Goal: Book appointment/travel/reservation

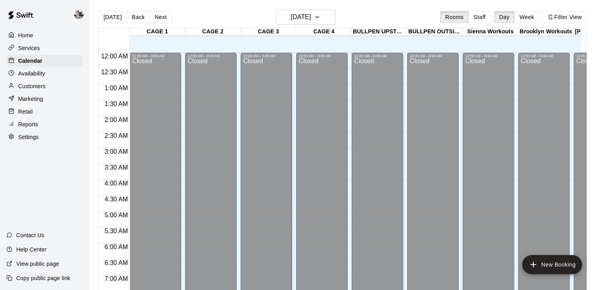
scroll to position [403, 0]
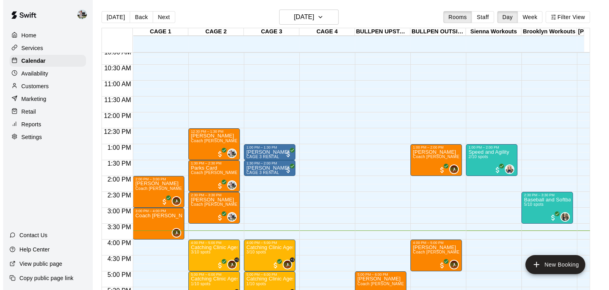
scroll to position [332, 0]
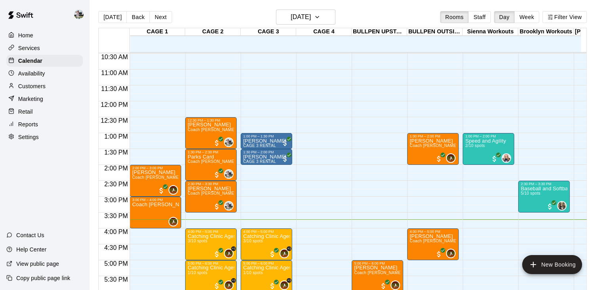
click at [265, 167] on div "12:00 AM – 8:00 AM Closed 1:00 PM – 1:30 PM [PERSON_NAME] CAGE 3 RENTAL 1:30 PM…" at bounding box center [267, 101] width 52 height 762
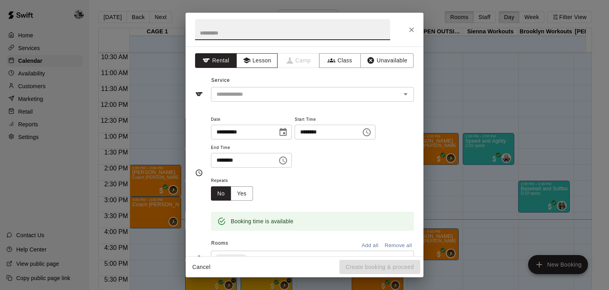
click at [244, 58] on icon "button" at bounding box center [246, 61] width 7 height 6
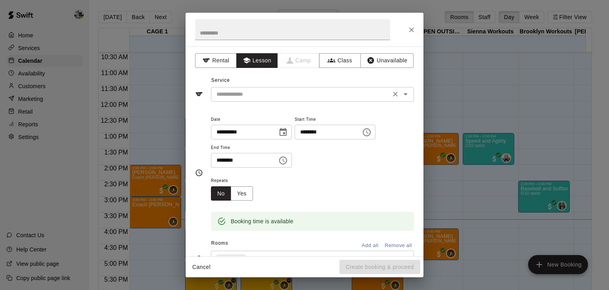
click at [247, 96] on input "text" at bounding box center [300, 94] width 175 height 10
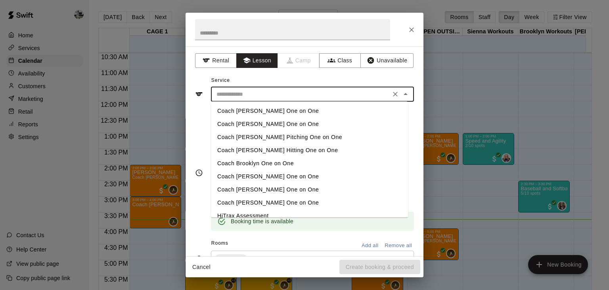
click at [248, 188] on li "Coach Hank Dodson One on One" at bounding box center [309, 189] width 197 height 13
type input "**********"
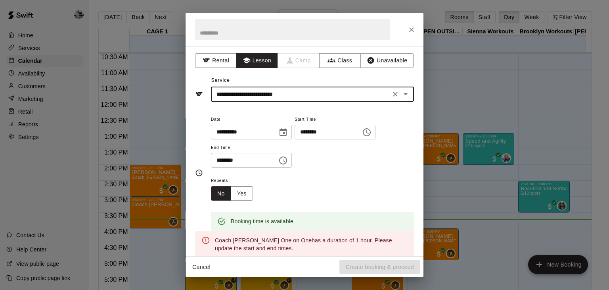
click at [229, 159] on input "********" at bounding box center [241, 160] width 61 height 15
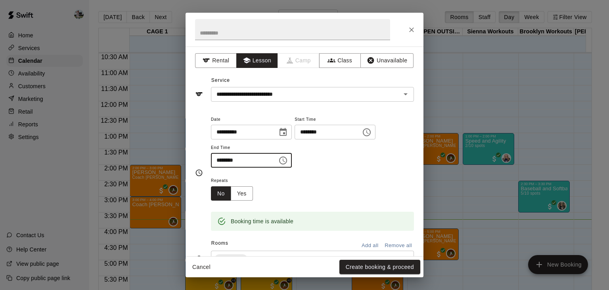
type input "********"
click at [275, 186] on div "Repeats No Yes" at bounding box center [312, 187] width 203 height 25
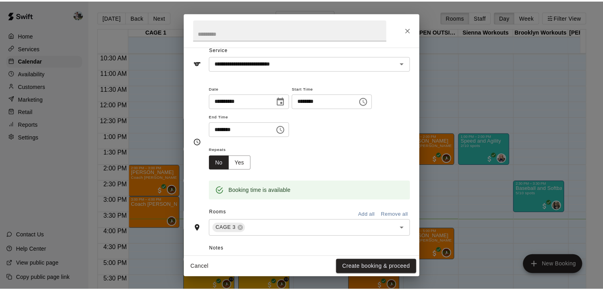
scroll to position [40, 0]
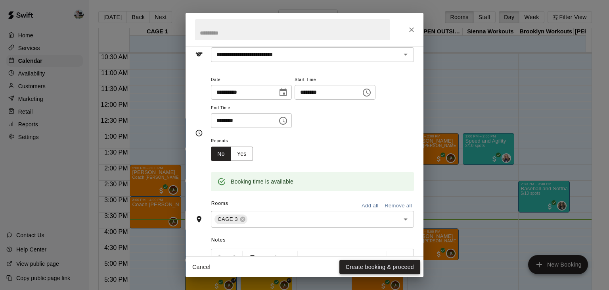
click at [369, 266] on button "Create booking & proceed" at bounding box center [380, 266] width 81 height 15
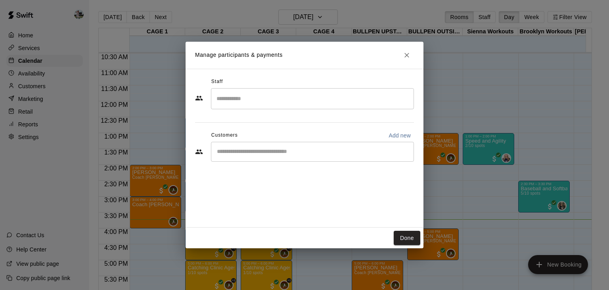
click at [260, 100] on input "Search staff" at bounding box center [313, 99] width 196 height 14
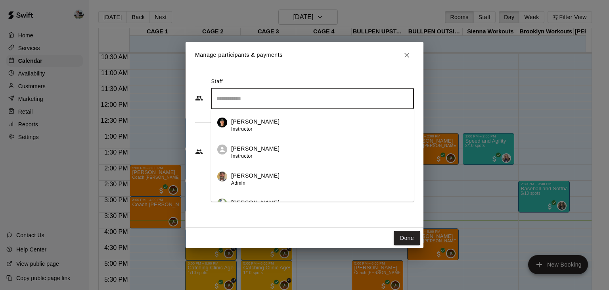
click at [252, 117] on li "Hank Dodson Instructor" at bounding box center [312, 122] width 203 height 27
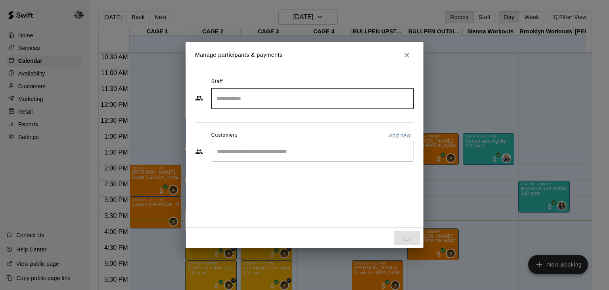
click at [250, 148] on input "Start typing to search customers..." at bounding box center [313, 152] width 196 height 8
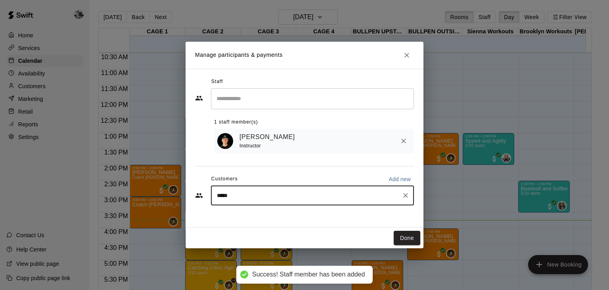
type input "******"
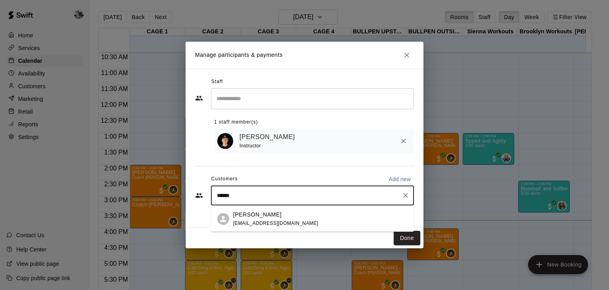
click at [250, 216] on p "Cutter Christensen" at bounding box center [257, 214] width 48 height 8
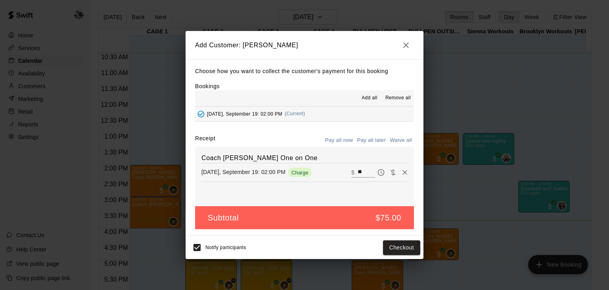
click at [342, 138] on button "Pay all now" at bounding box center [339, 140] width 32 height 12
click at [403, 247] on button "Checkout" at bounding box center [401, 247] width 37 height 15
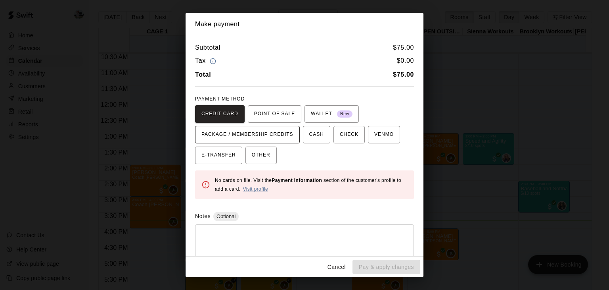
click at [291, 137] on span "PACKAGE / MEMBERSHIP CREDITS" at bounding box center [248, 134] width 92 height 13
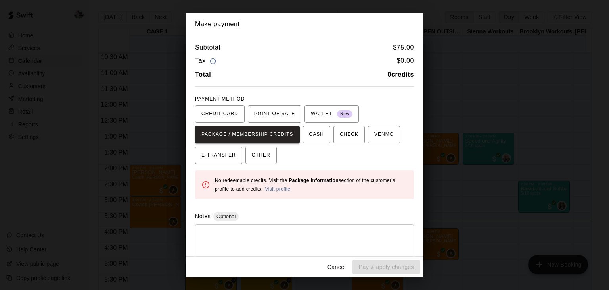
click at [474, 122] on div "Make payment Subtotal $ 75.00 Tax $ 0.00 Total 0 credits PAYMENT METHOD CREDIT …" at bounding box center [304, 145] width 609 height 290
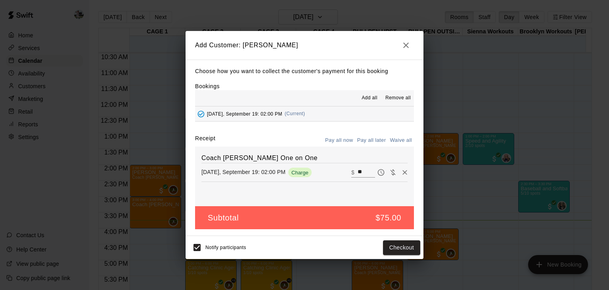
click at [406, 43] on icon "button" at bounding box center [406, 45] width 10 height 10
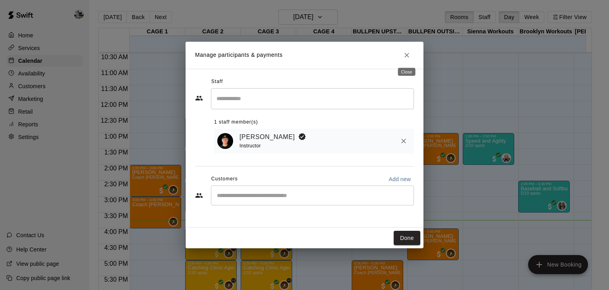
click at [405, 54] on icon "Close" at bounding box center [407, 55] width 5 height 5
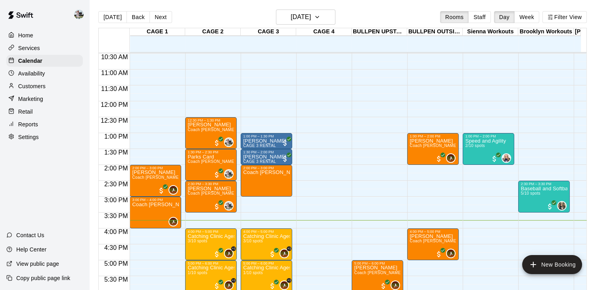
click at [40, 88] on p "Customers" at bounding box center [31, 86] width 27 height 8
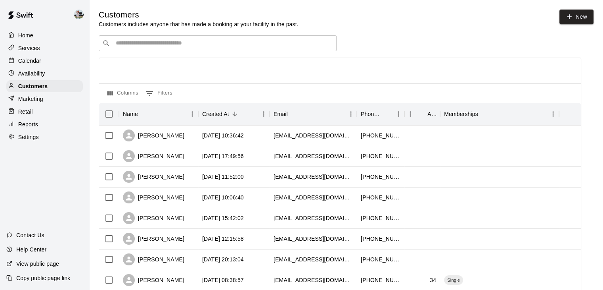
click at [294, 45] on input "Search customers by name or email" at bounding box center [223, 43] width 220 height 8
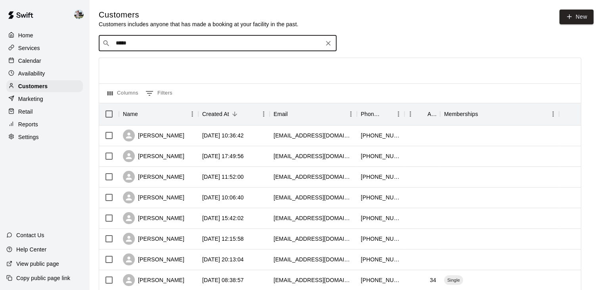
type input "******"
click at [189, 65] on div "Cutter Christensen 26chriscutj@washk12.org" at bounding box center [225, 65] width 209 height 17
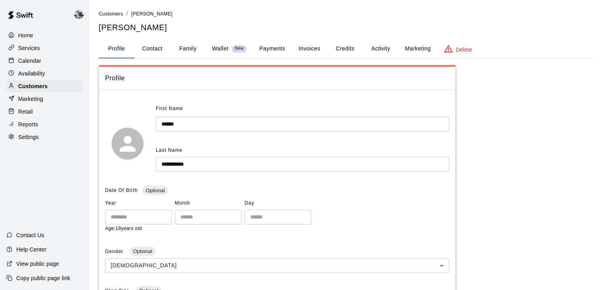
click at [302, 48] on button "Invoices" at bounding box center [310, 48] width 36 height 19
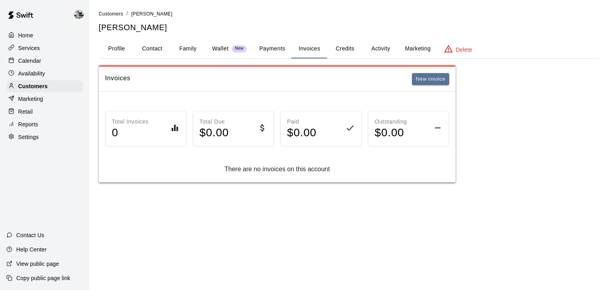
click at [336, 45] on button "Credits" at bounding box center [345, 48] width 36 height 19
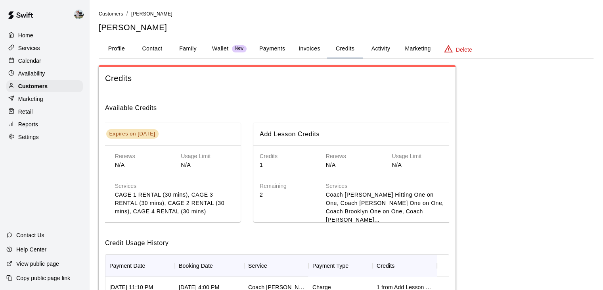
scroll to position [0, 66]
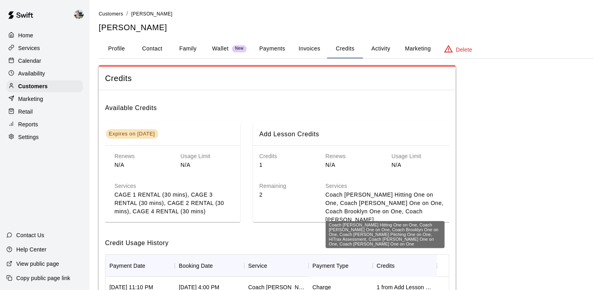
click at [348, 202] on p "Coach Hansen Hitting One on One, Coach Matt Hill One on One, Coach Brooklyn One…" at bounding box center [385, 206] width 119 height 33
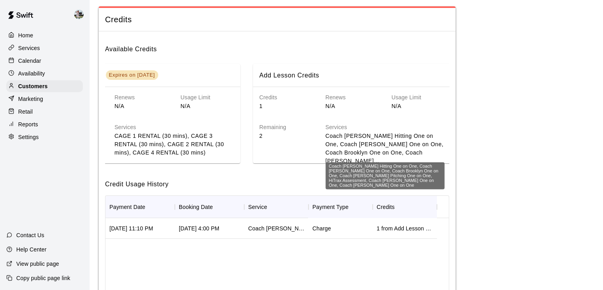
scroll to position [67, 0]
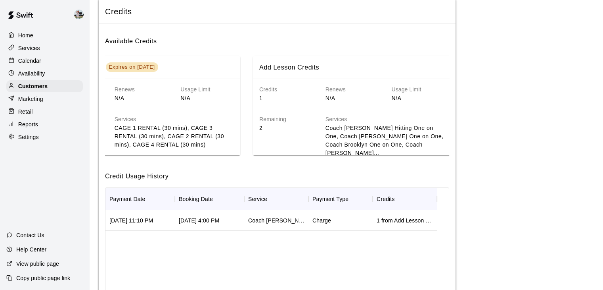
click at [28, 49] on p "Services" at bounding box center [29, 48] width 22 height 8
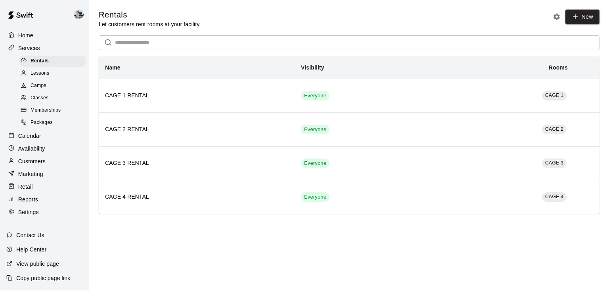
click at [36, 125] on span "Packages" at bounding box center [42, 123] width 22 height 8
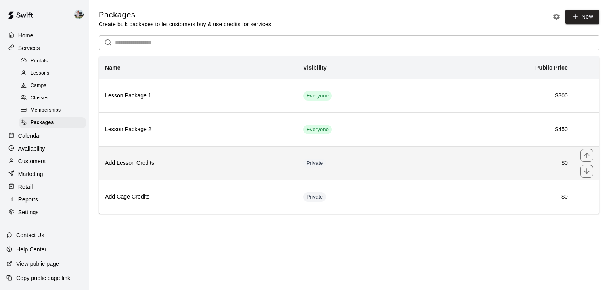
click at [150, 171] on th "Add Lesson Credits" at bounding box center [198, 163] width 198 height 34
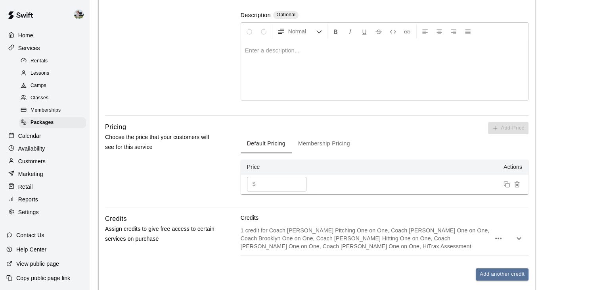
scroll to position [257, 0]
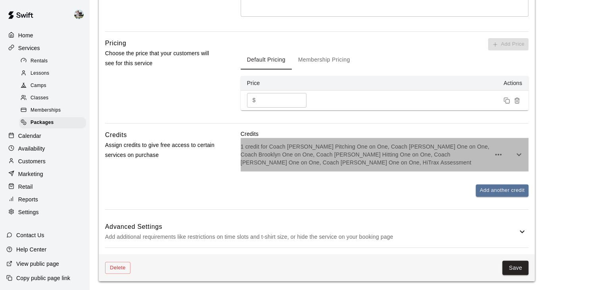
click at [327, 164] on p "1 credit for Coach Hansen Pitching One on One, Coach Matt Hill One on One, Coac…" at bounding box center [366, 154] width 250 height 24
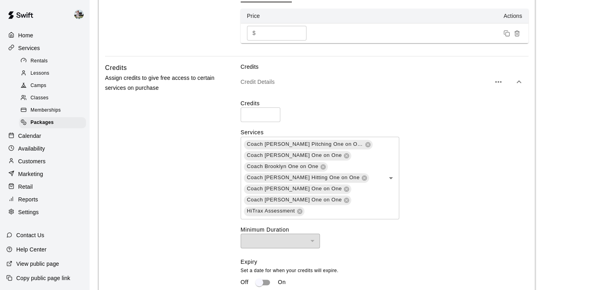
scroll to position [325, 0]
click at [314, 213] on input "text" at bounding box center [339, 210] width 68 height 10
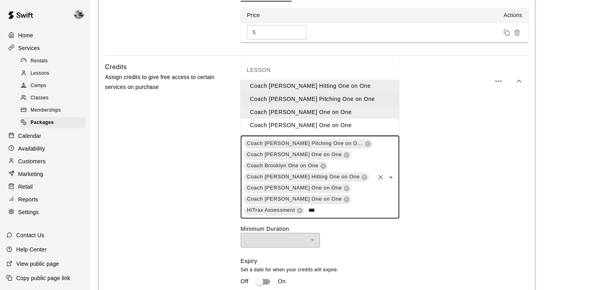
type input "****"
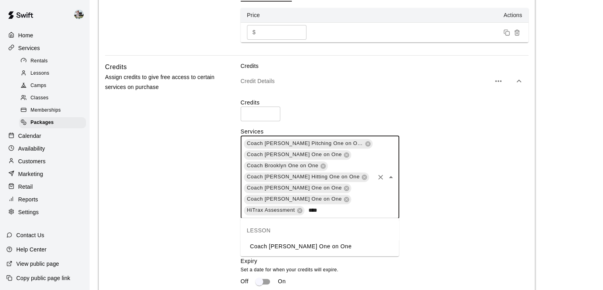
click at [300, 251] on li "Coach Hank Dodson One on One" at bounding box center [319, 246] width 159 height 13
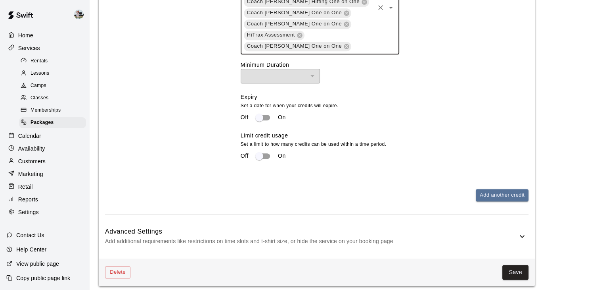
scroll to position [507, 0]
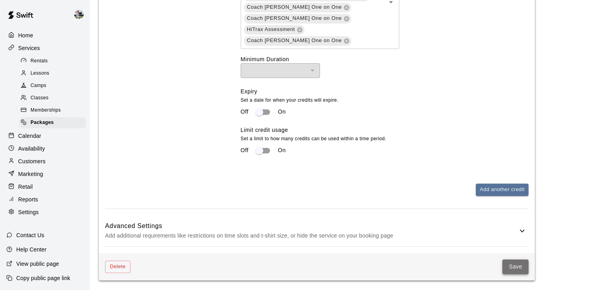
click at [515, 271] on button "Save" at bounding box center [516, 266] width 26 height 15
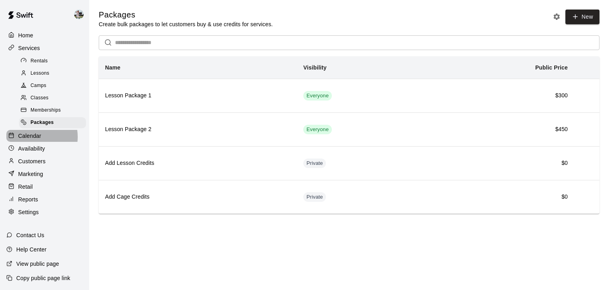
click at [33, 140] on p "Calendar" at bounding box center [29, 136] width 23 height 8
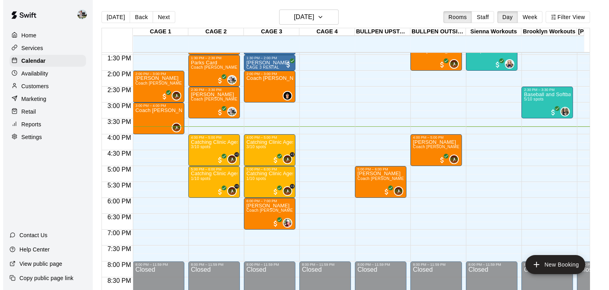
scroll to position [415, 0]
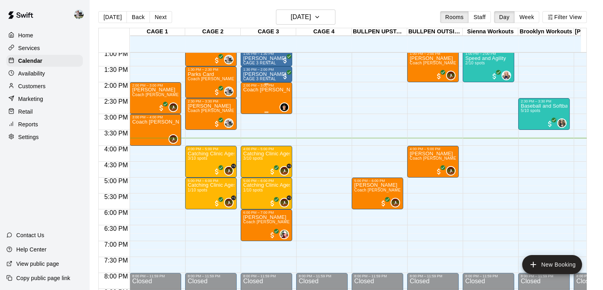
click at [263, 110] on div "Coach Hank Dodson One on One" at bounding box center [266, 232] width 47 height 290
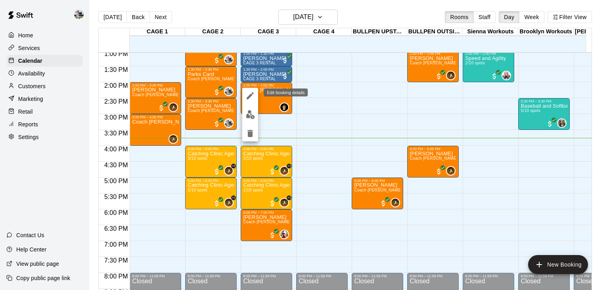
click at [249, 97] on icon "edit" at bounding box center [250, 95] width 7 height 7
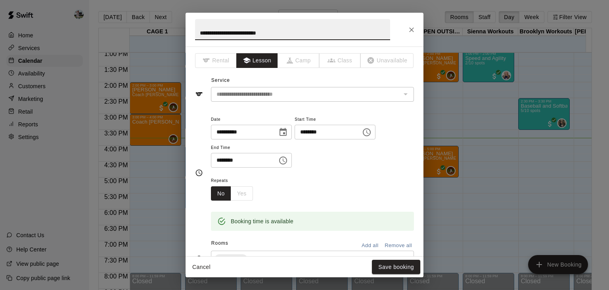
scroll to position [215, 0]
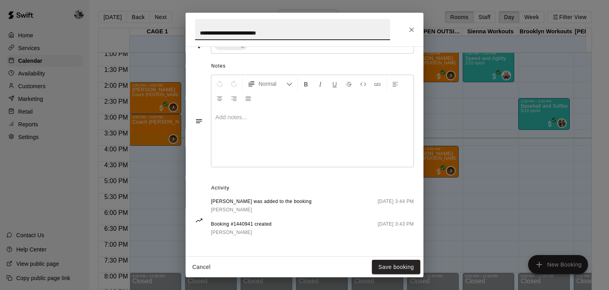
click at [202, 264] on button "Cancel" at bounding box center [201, 266] width 25 height 15
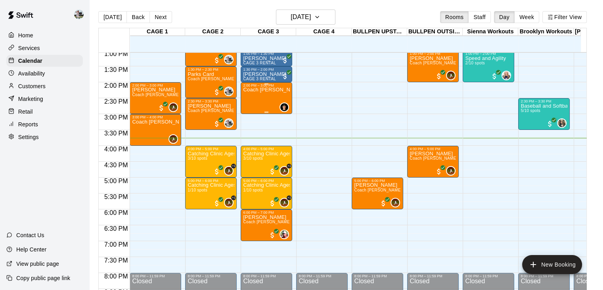
click at [262, 102] on div "Coach Hank Dodson One on One" at bounding box center [266, 232] width 47 height 290
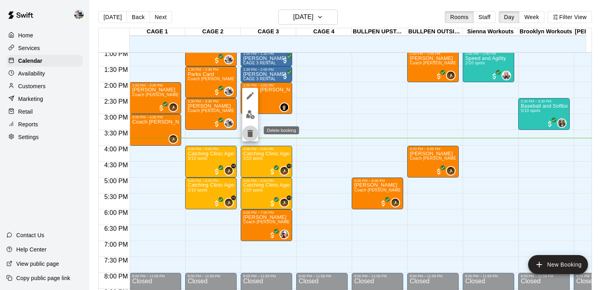
click at [251, 131] on icon "delete" at bounding box center [251, 133] width 6 height 7
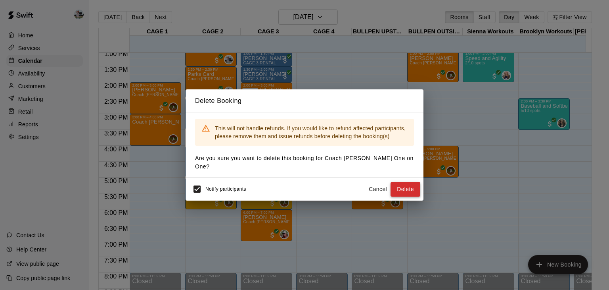
click at [408, 186] on button "Delete" at bounding box center [406, 189] width 30 height 15
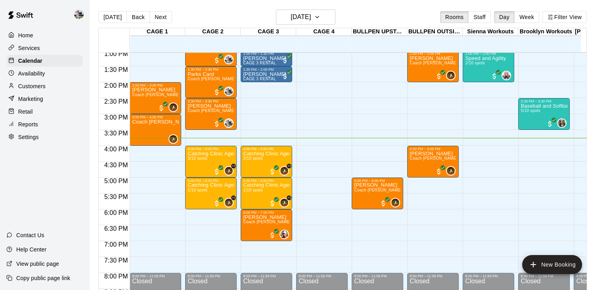
click at [253, 87] on div "12:00 AM – 8:00 AM Closed 1:00 PM – 1:30 PM Colton Yack CAGE 3 RENTAL 1:30 PM –…" at bounding box center [267, 19] width 52 height 762
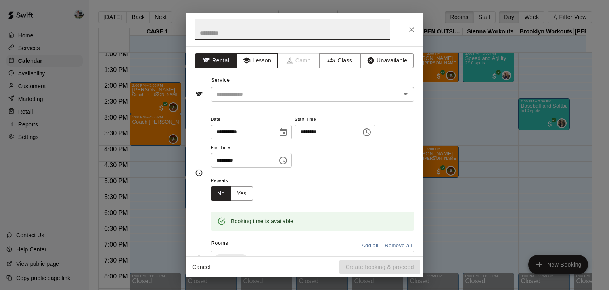
click at [255, 58] on button "Lesson" at bounding box center [257, 60] width 42 height 15
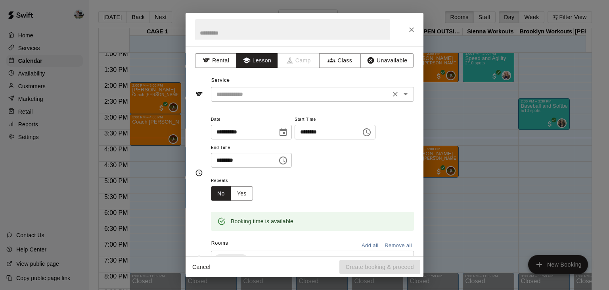
click at [254, 91] on input "text" at bounding box center [300, 94] width 175 height 10
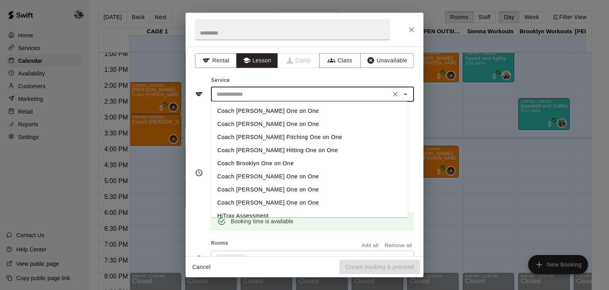
click at [255, 190] on li "Coach Hank Dodson One on One" at bounding box center [309, 189] width 197 height 13
type input "**********"
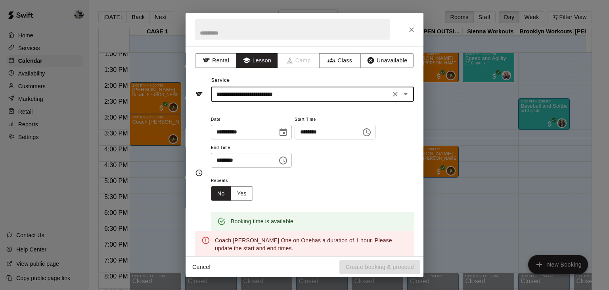
click at [231, 158] on input "********" at bounding box center [241, 160] width 61 height 15
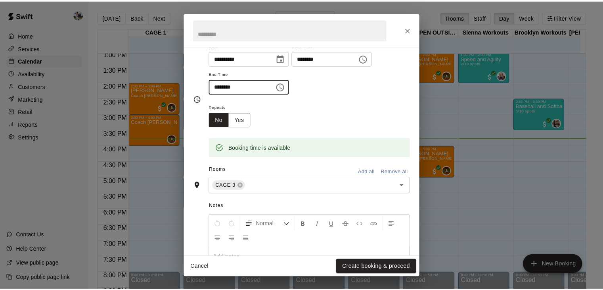
scroll to position [139, 0]
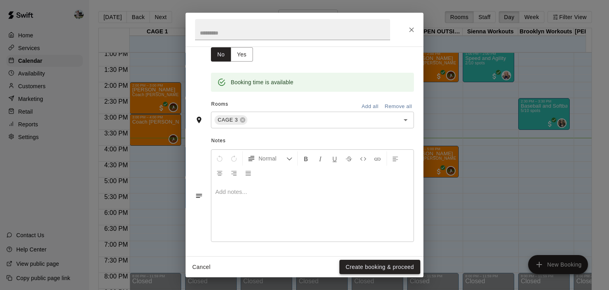
type input "********"
click at [360, 264] on button "Create booking & proceed" at bounding box center [380, 266] width 81 height 15
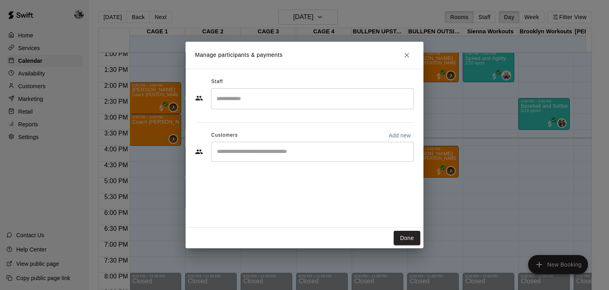
click at [252, 97] on input "Search staff" at bounding box center [313, 99] width 196 height 14
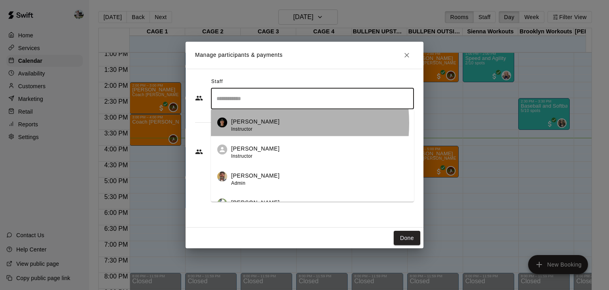
click at [251, 123] on p "Hank Dodson" at bounding box center [255, 121] width 48 height 8
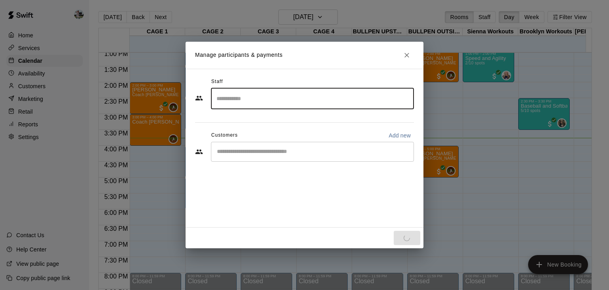
click at [250, 148] on input "Start typing to search customers..." at bounding box center [313, 152] width 196 height 8
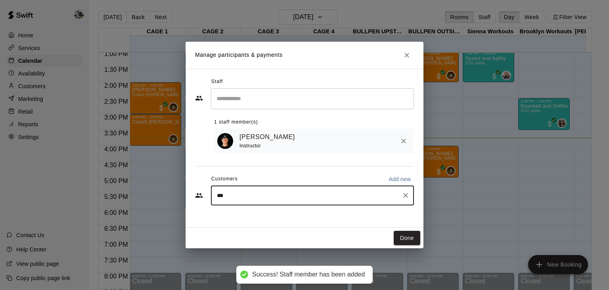
type input "****"
click at [251, 218] on p "Cutter Christensen" at bounding box center [257, 214] width 48 height 8
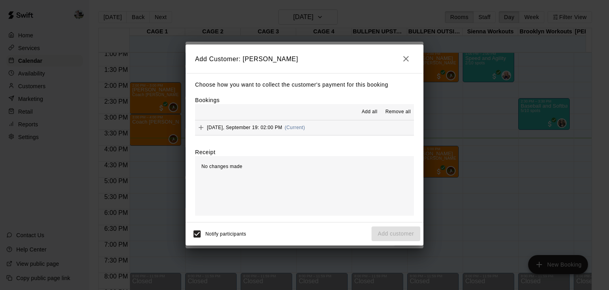
click at [211, 129] on span "Friday, September 19: 02:00 PM" at bounding box center [244, 128] width 75 height 6
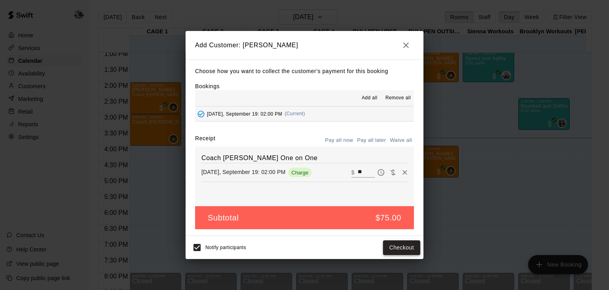
click at [389, 244] on button "Checkout" at bounding box center [401, 247] width 37 height 15
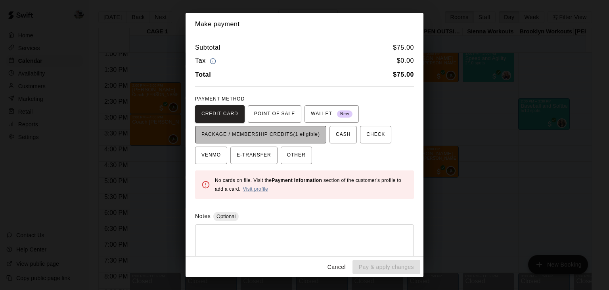
click at [295, 131] on span "PACKAGE / MEMBERSHIP CREDITS (1 eligible)" at bounding box center [261, 134] width 119 height 13
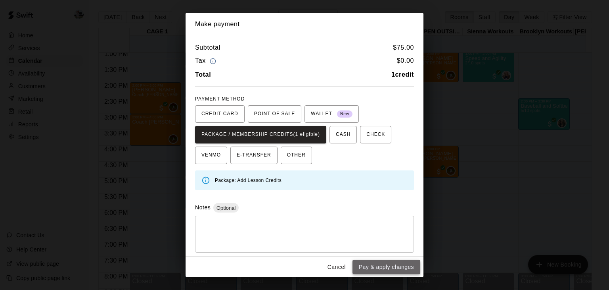
click at [367, 268] on button "Pay & apply changes" at bounding box center [387, 266] width 68 height 15
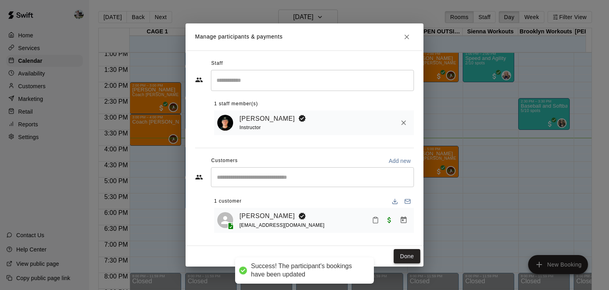
click at [407, 257] on button "Done" at bounding box center [407, 256] width 27 height 15
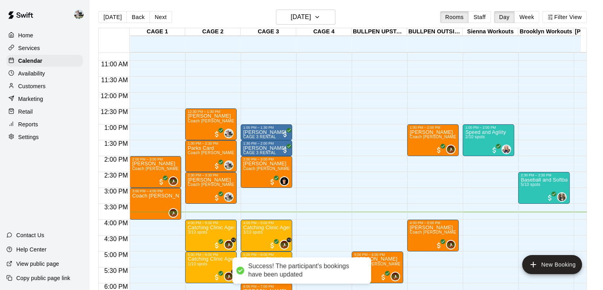
scroll to position [340, 0]
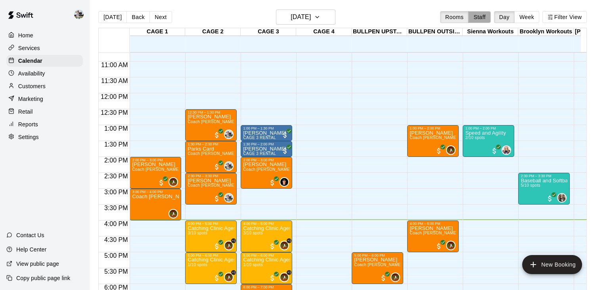
click at [489, 19] on button "Staff" at bounding box center [479, 17] width 23 height 12
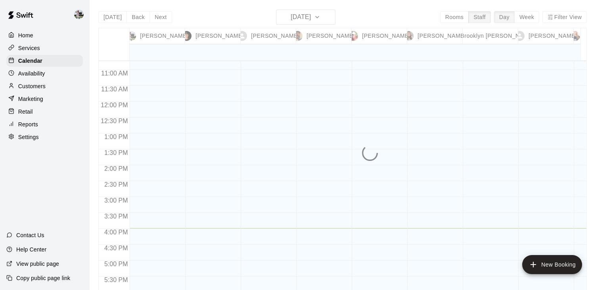
click at [540, 14] on div "Today Back Next Friday Sep 19 Rooms Staff Day Week Filter View Matt Hill 19 Fri…" at bounding box center [342, 155] width 489 height 290
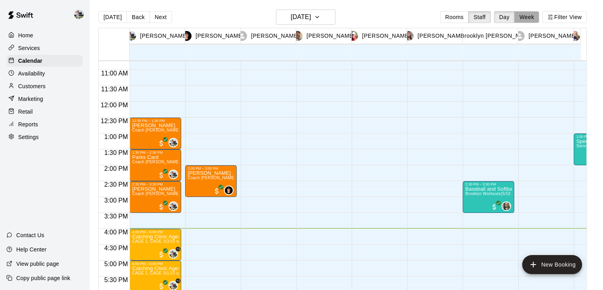
click at [536, 16] on button "Week" at bounding box center [526, 17] width 25 height 12
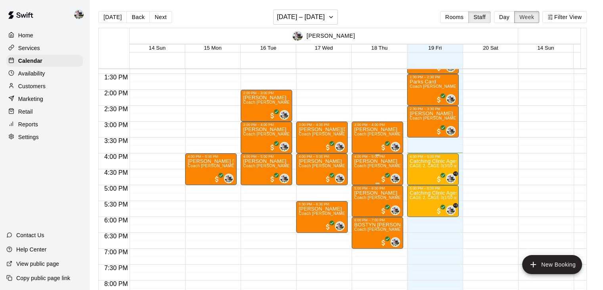
scroll to position [408, 0]
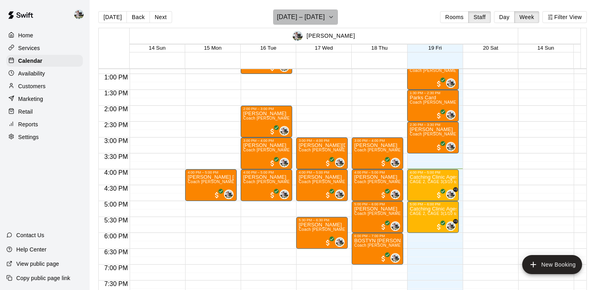
click at [334, 15] on icon "button" at bounding box center [331, 17] width 6 height 10
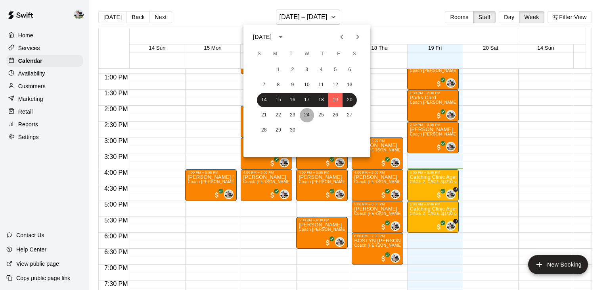
click at [307, 111] on button "24" at bounding box center [307, 115] width 14 height 14
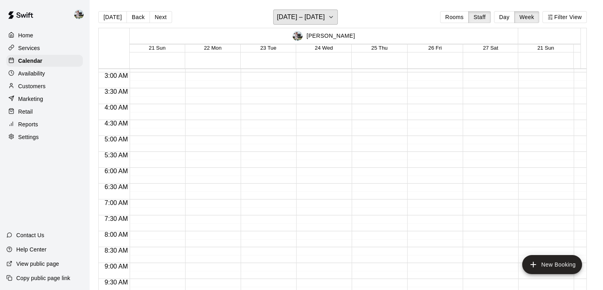
scroll to position [78, 0]
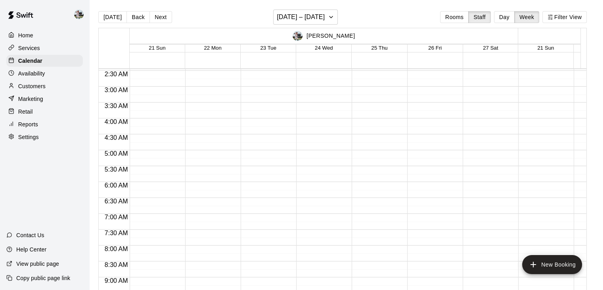
click at [181, 17] on div "Today Back Next September 21 – 27 Rooms Staff Day Week Filter View" at bounding box center [342, 19] width 489 height 18
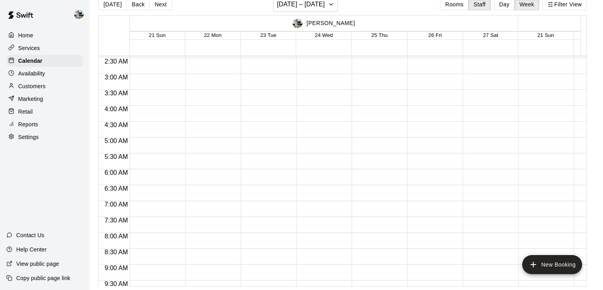
scroll to position [0, 0]
